Goal: Information Seeking & Learning: Learn about a topic

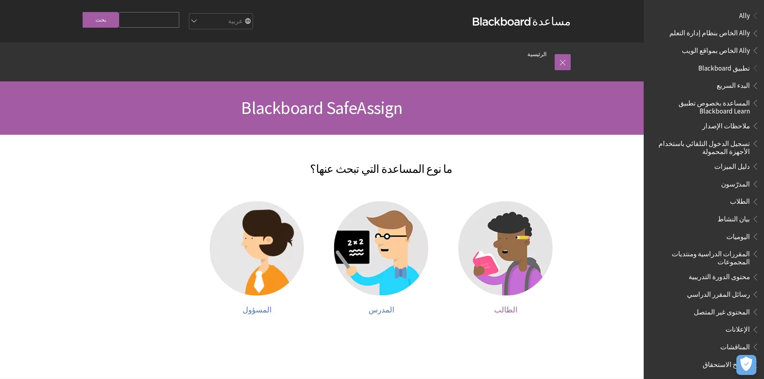
scroll to position [351, 0]
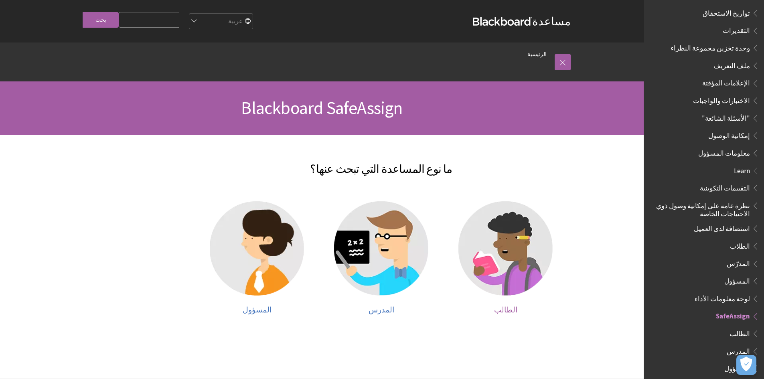
click at [504, 269] on img at bounding box center [506, 248] width 94 height 94
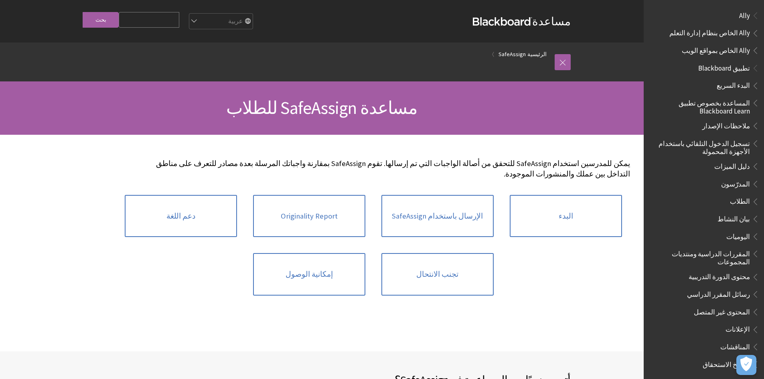
scroll to position [457, 0]
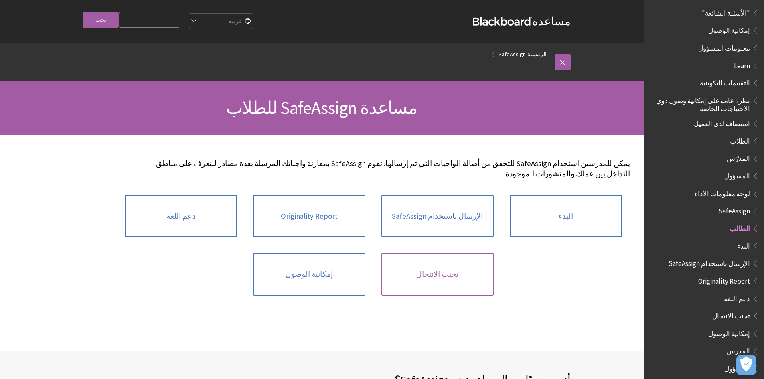
click at [442, 267] on link "تجنب الانتحال" at bounding box center [438, 274] width 112 height 43
